Goal: Register for event/course

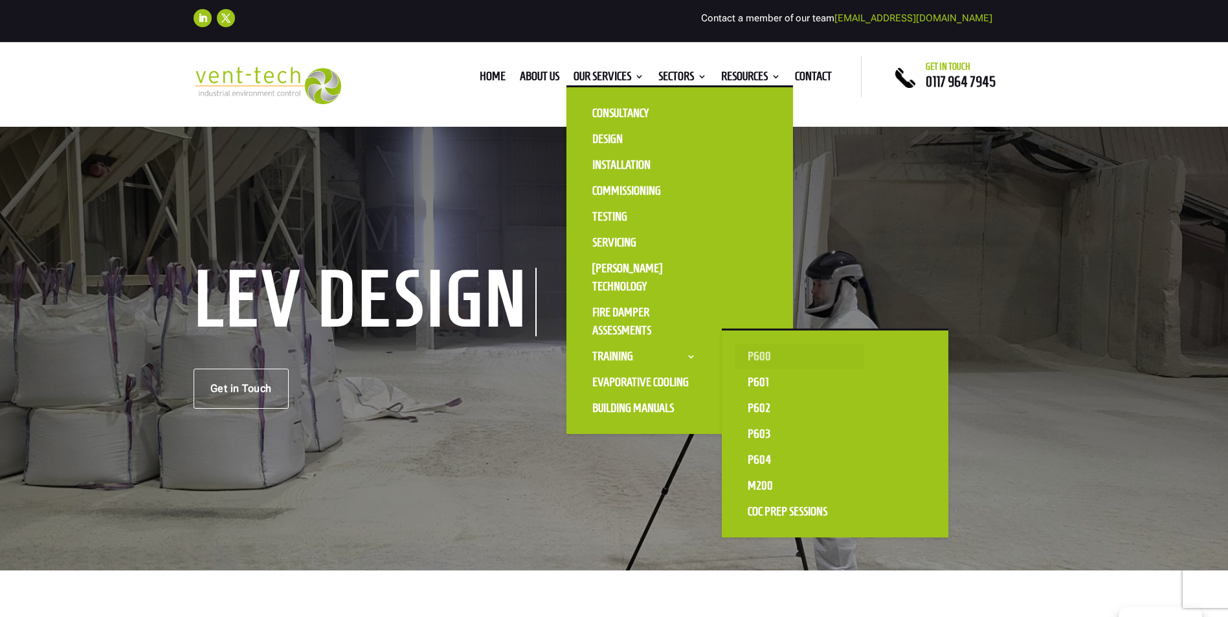
click at [759, 349] on link "P600" at bounding box center [799, 357] width 129 height 26
click at [753, 410] on link "P602" at bounding box center [799, 408] width 129 height 26
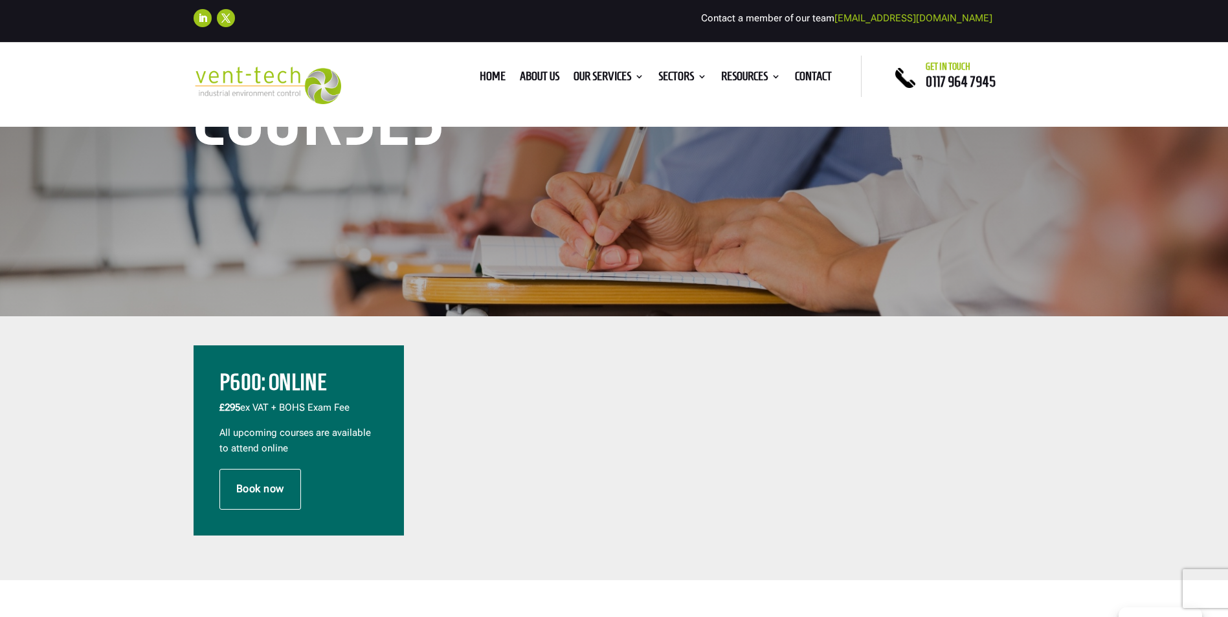
scroll to position [259, 0]
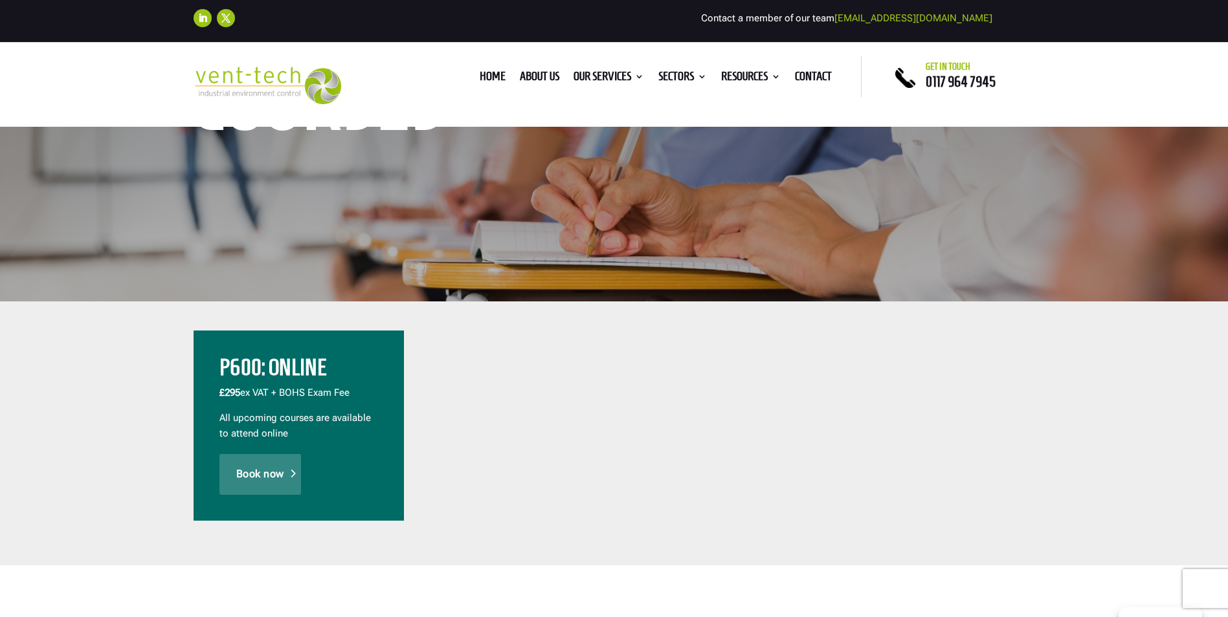
click at [254, 474] on link "Book now" at bounding box center [260, 474] width 82 height 40
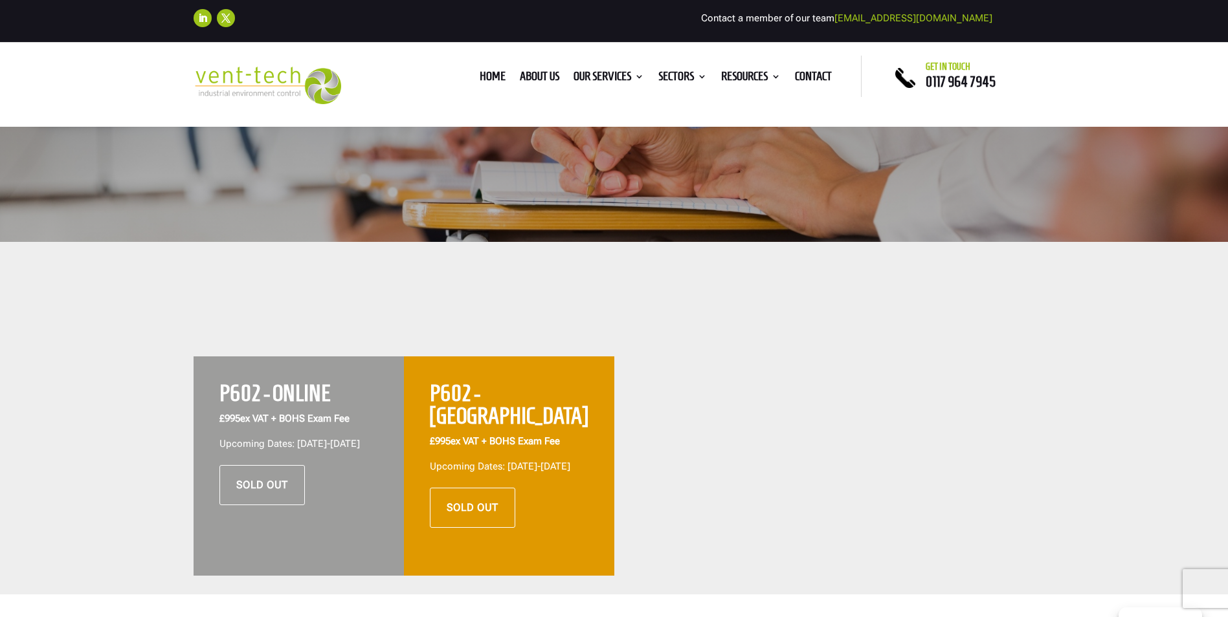
scroll to position [324, 0]
